Goal: Information Seeking & Learning: Learn about a topic

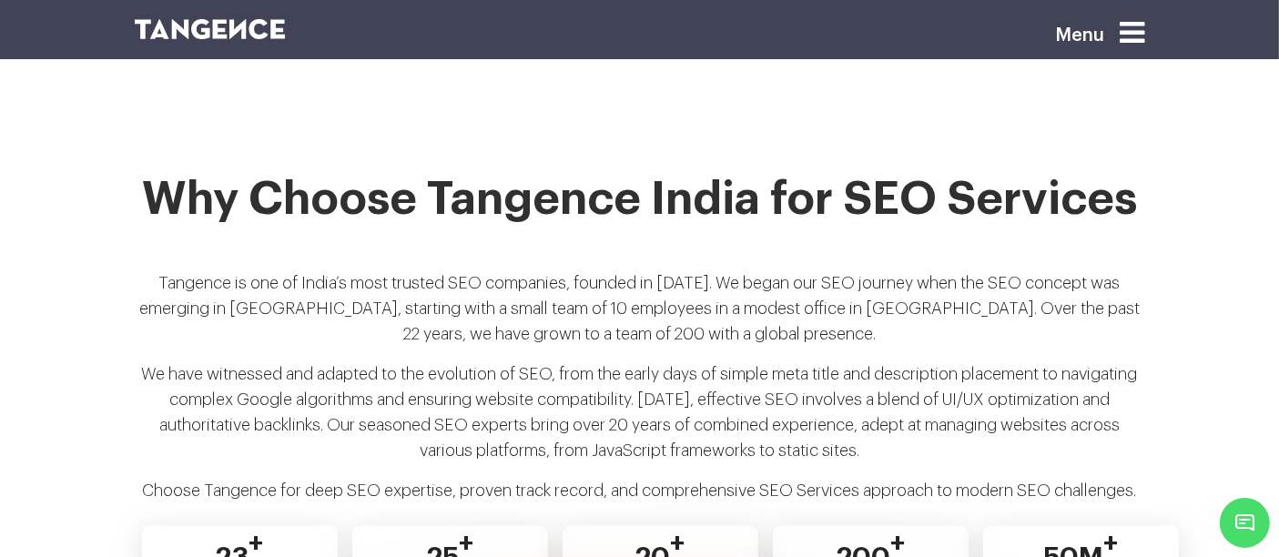
scroll to position [3373, 0]
